Goal: Find specific fact

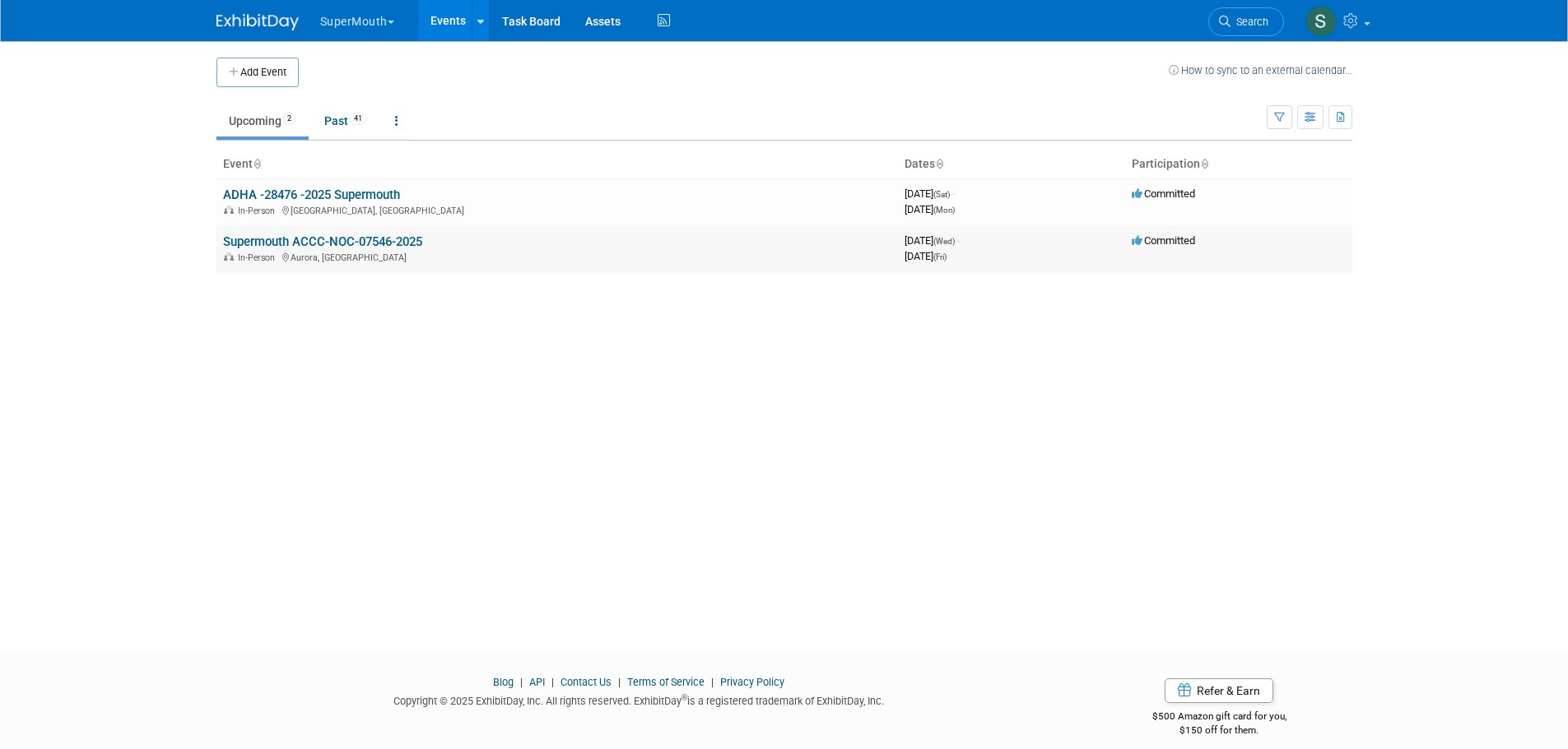
click at [358, 240] on link "Supermouth ACCC-NOC-07546-2025" at bounding box center [323, 241] width 199 height 15
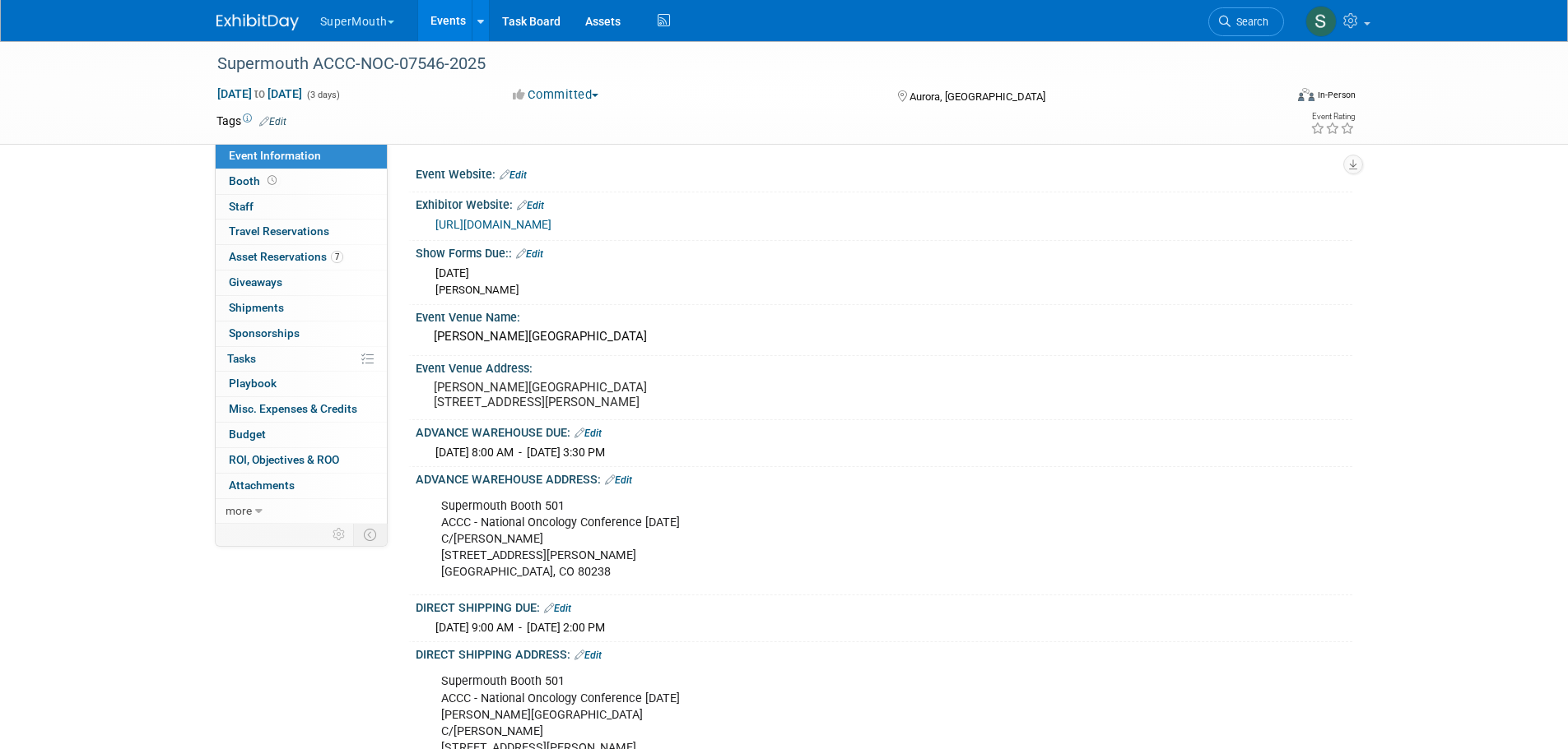
click at [489, 531] on div "Supermouth Booth 501 ACCC - National Oncology Conference [DATE] C/[PERSON_NAME]…" at bounding box center [800, 539] width 742 height 99
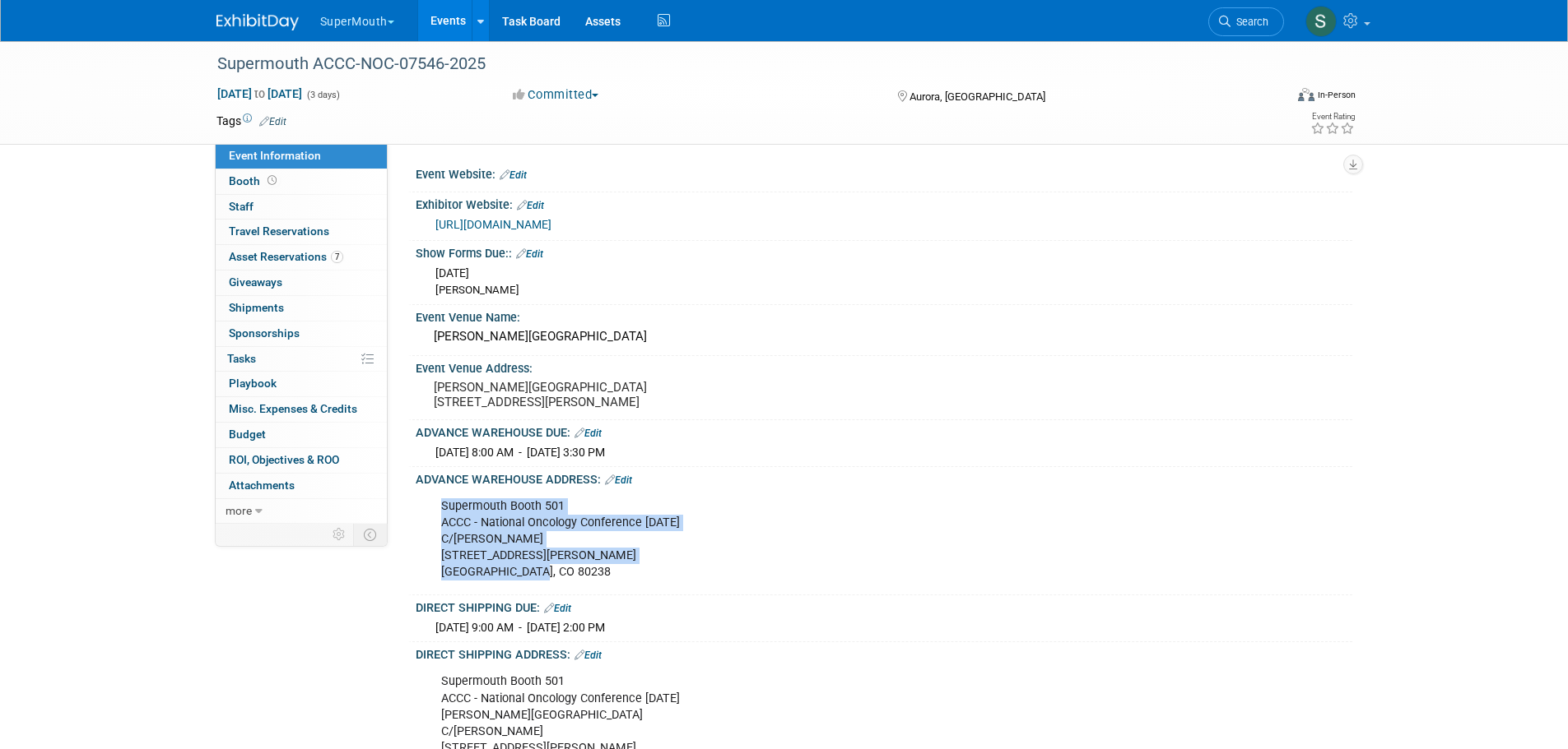
drag, startPoint x: 440, startPoint y: 522, endPoint x: 636, endPoint y: 591, distance: 207.8
click at [636, 589] on div "Supermouth Booth 501 ACCC - National Oncology Conference [DATE] C/[PERSON_NAME]…" at bounding box center [800, 539] width 742 height 99
copy div "Supermouth Booth 501 ACCC - National Oncology Conference [DATE] C/[PERSON_NAME]…"
